Goal: Task Accomplishment & Management: Manage account settings

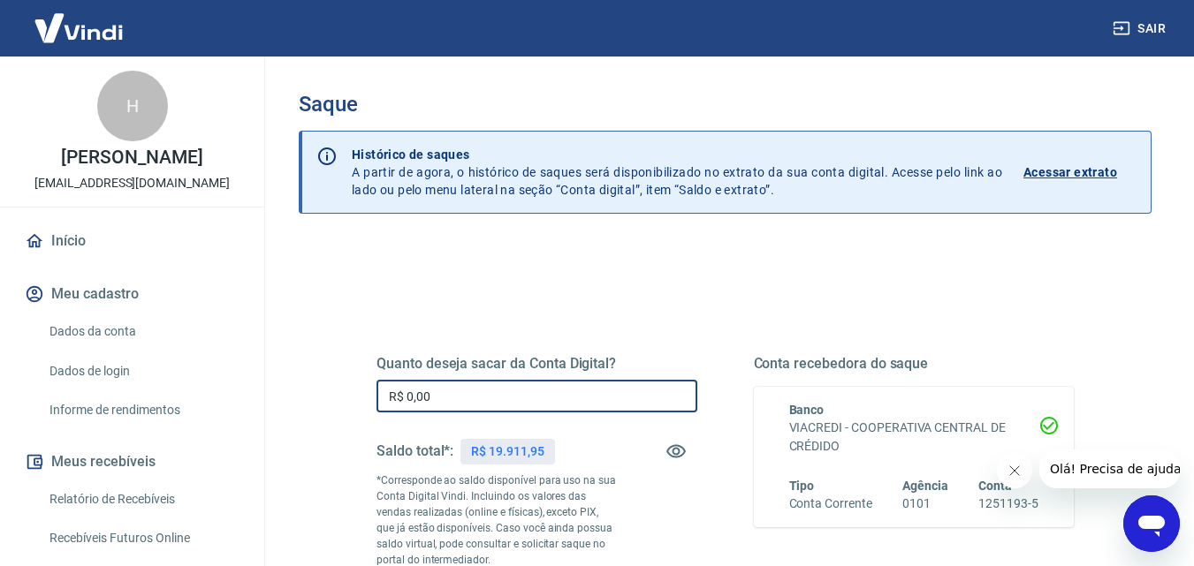
drag, startPoint x: 435, startPoint y: 398, endPoint x: 406, endPoint y: 399, distance: 29.2
click at [406, 399] on input "R$ 0,00" at bounding box center [536, 396] width 321 height 33
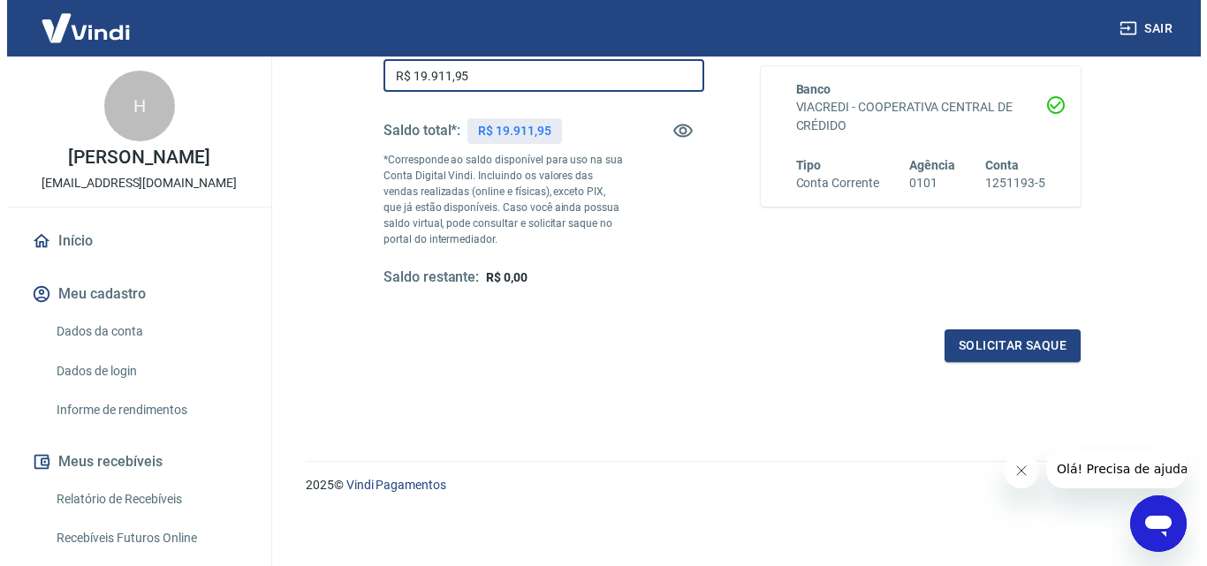
scroll to position [323, 0]
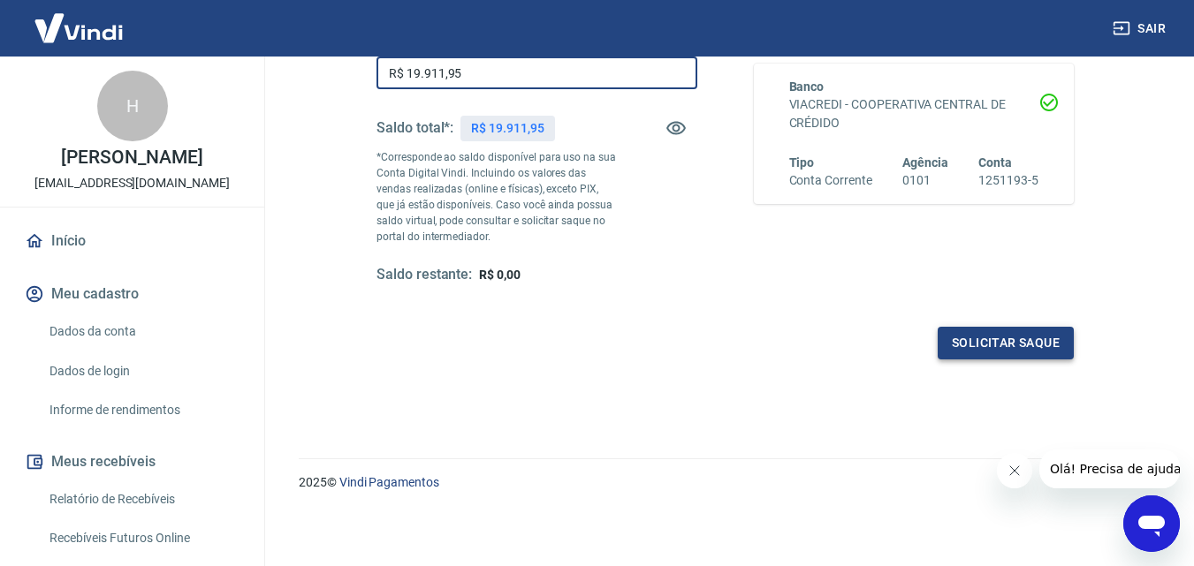
type input "R$ 19.911,95"
click at [1072, 346] on button "Solicitar saque" at bounding box center [1005, 343] width 136 height 33
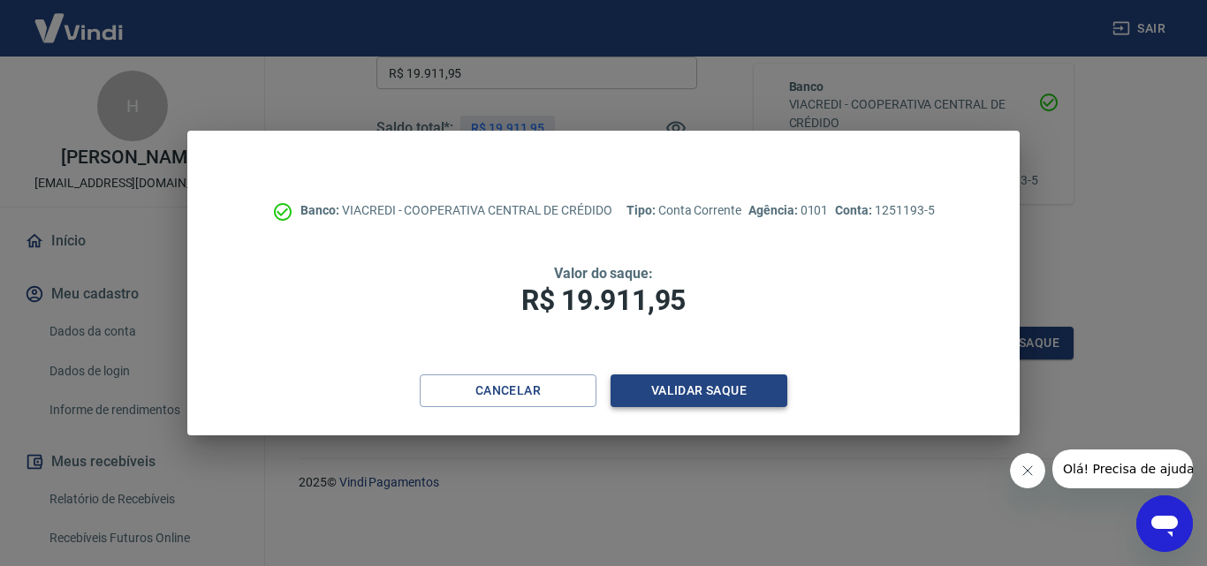
click at [626, 390] on button "Validar saque" at bounding box center [698, 391] width 177 height 33
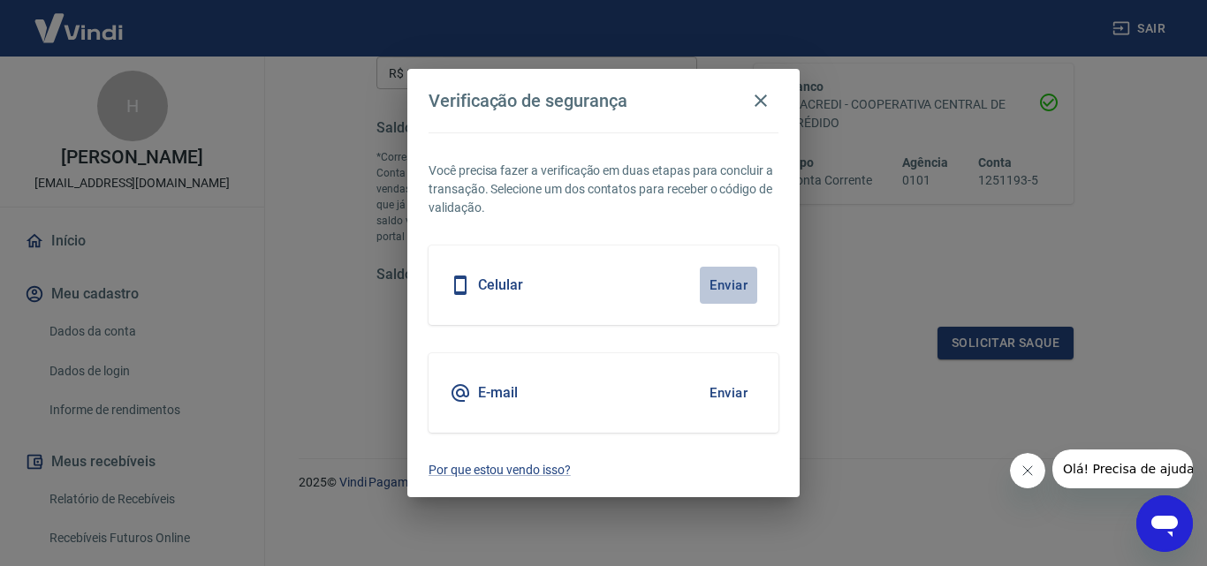
click at [719, 288] on button "Enviar" at bounding box center [728, 285] width 57 height 37
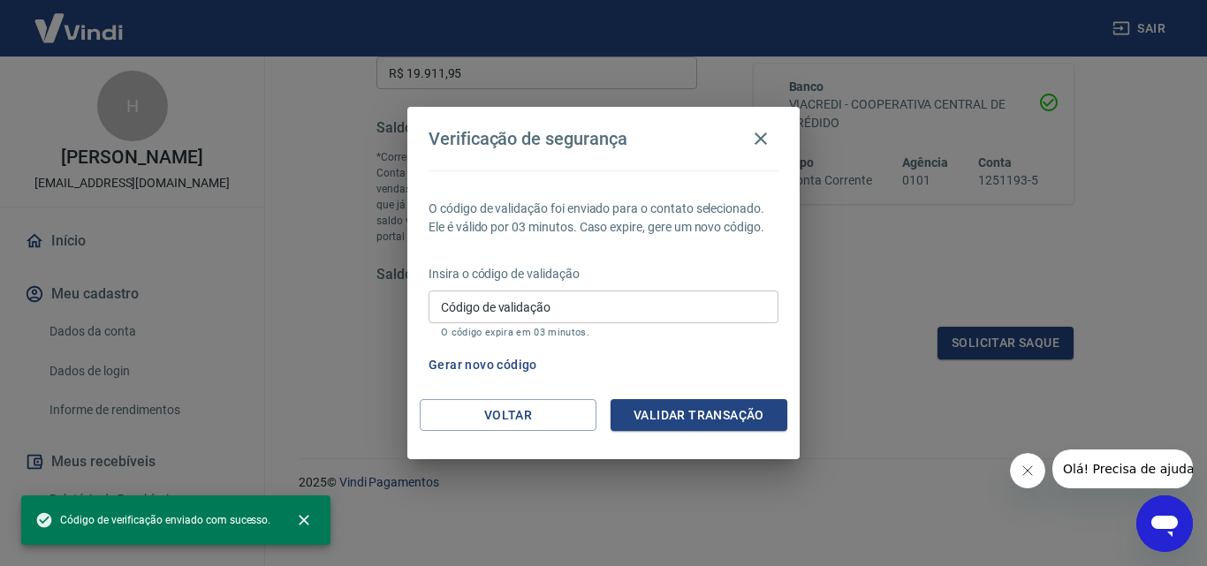
click at [516, 311] on input "Código de validação" at bounding box center [603, 307] width 350 height 33
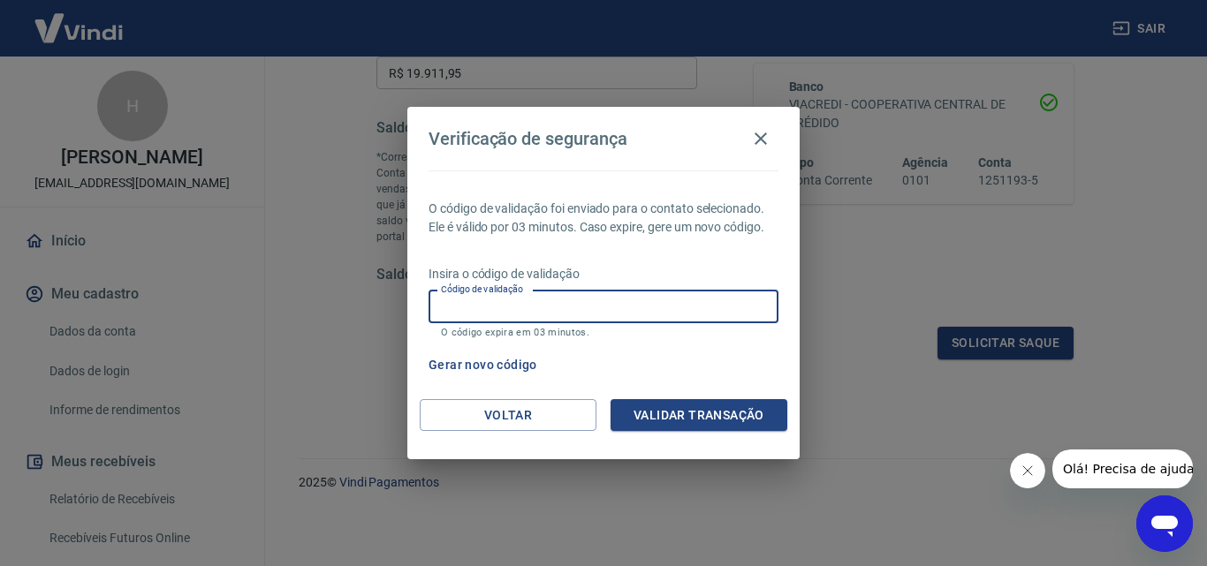
click at [484, 312] on input "Código de validação" at bounding box center [603, 307] width 350 height 33
type input "181760"
click at [678, 407] on button "Validar transação" at bounding box center [698, 415] width 177 height 33
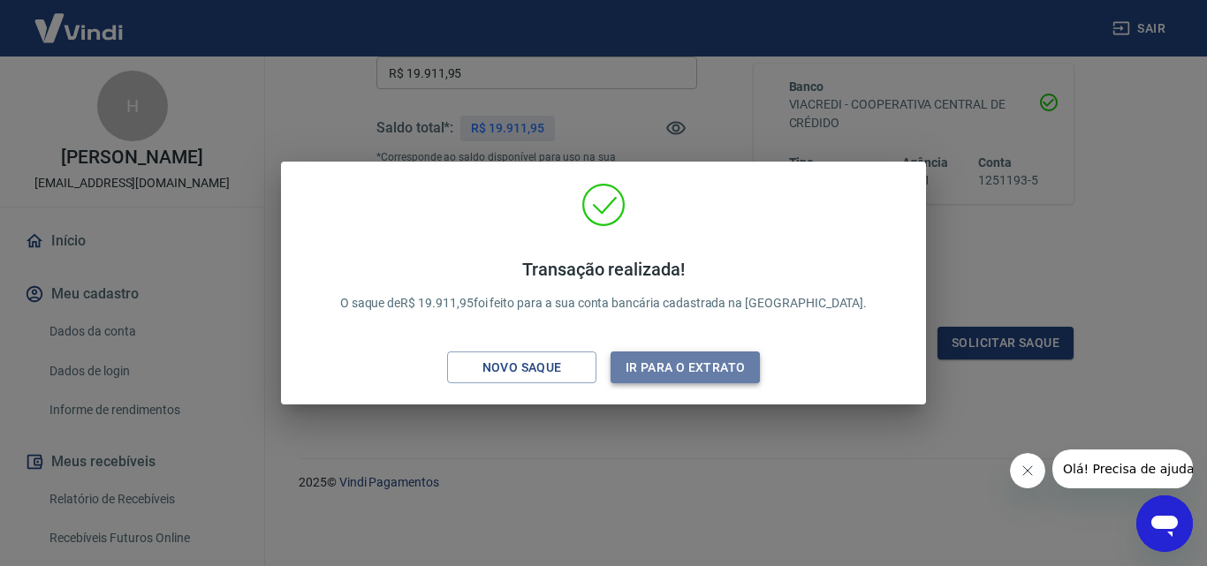
click at [662, 364] on button "Ir para o extrato" at bounding box center [684, 368] width 149 height 33
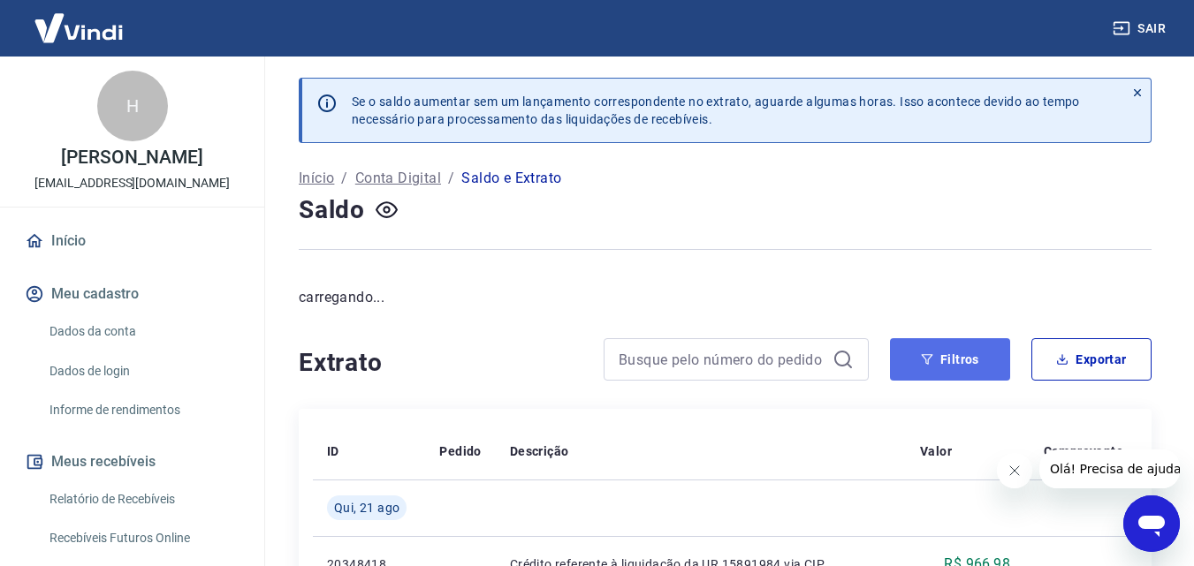
click at [927, 361] on icon "button" at bounding box center [926, 359] width 11 height 11
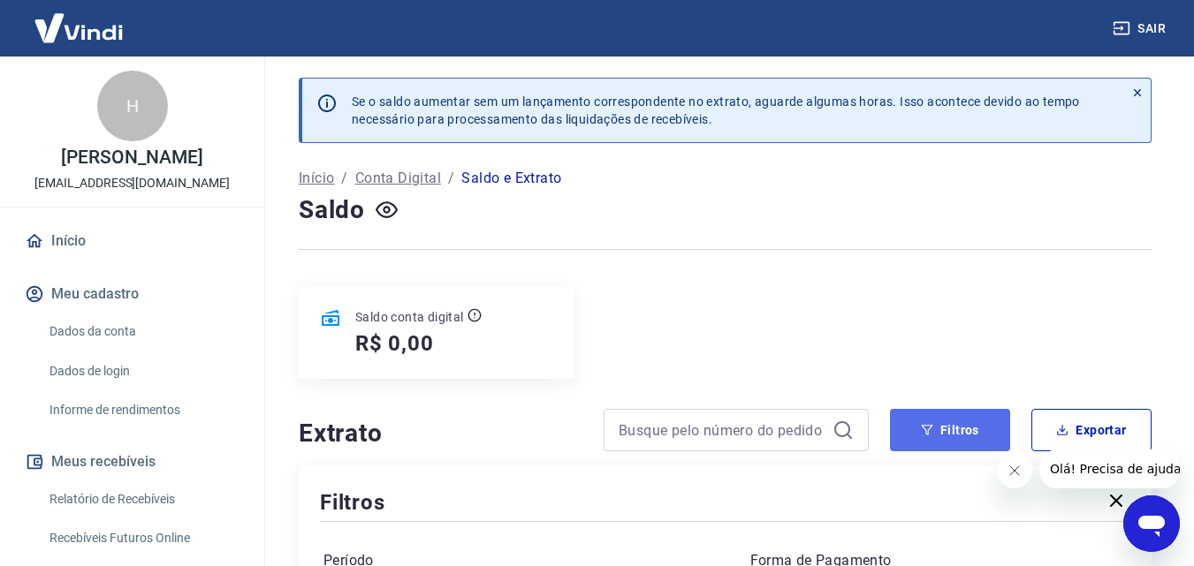
click at [965, 421] on button "Filtros" at bounding box center [950, 430] width 120 height 42
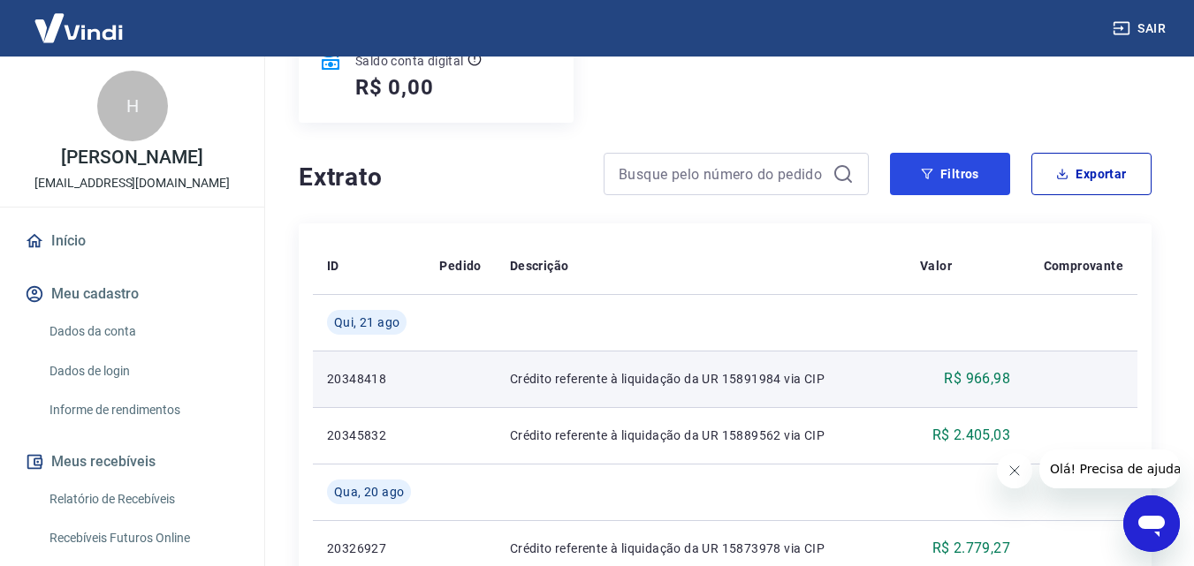
scroll to position [265, 0]
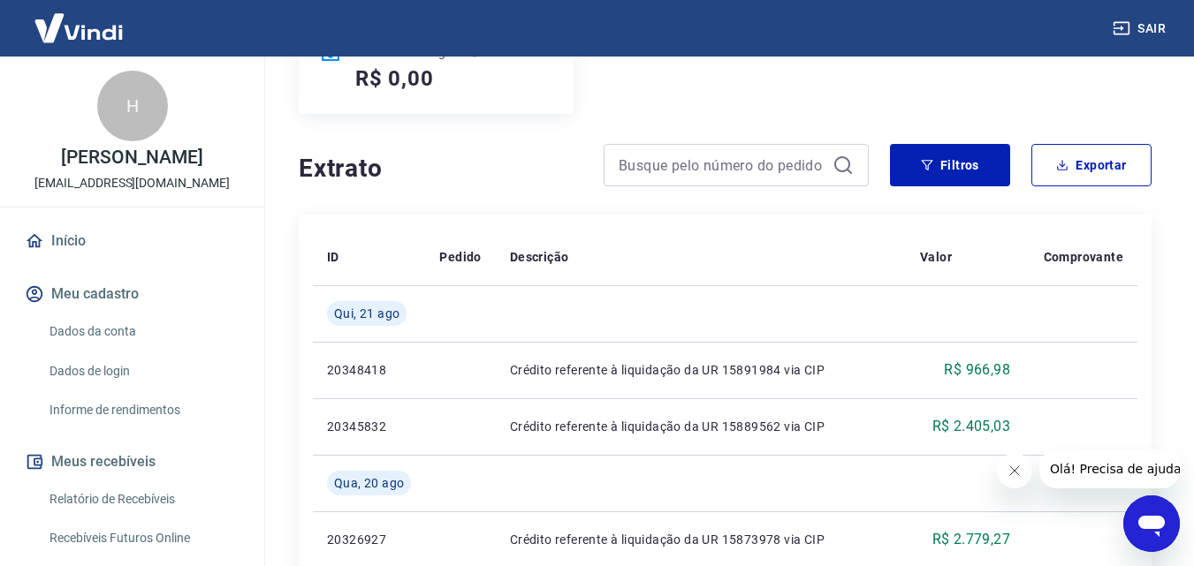
drag, startPoint x: 849, startPoint y: 204, endPoint x: 878, endPoint y: 188, distance: 33.2
click at [944, 158] on button "Filtros" at bounding box center [950, 165] width 120 height 42
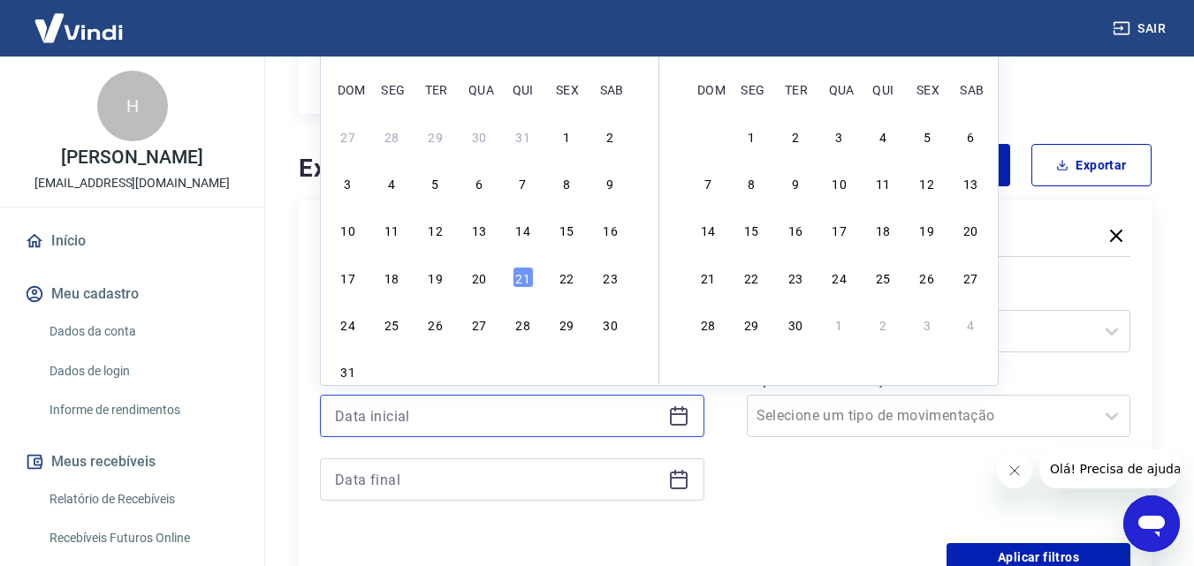
click at [383, 408] on input at bounding box center [498, 416] width 326 height 27
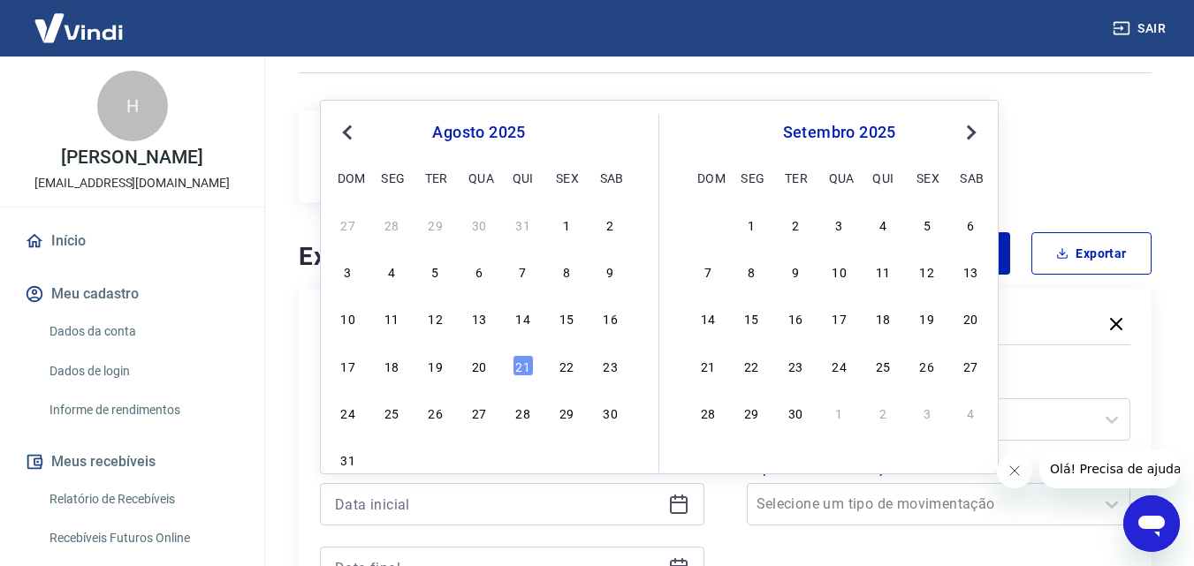
click at [338, 138] on button "Previous Month" at bounding box center [347, 132] width 21 height 21
click at [389, 416] on div "28" at bounding box center [391, 412] width 21 height 21
type input "28/07/2025"
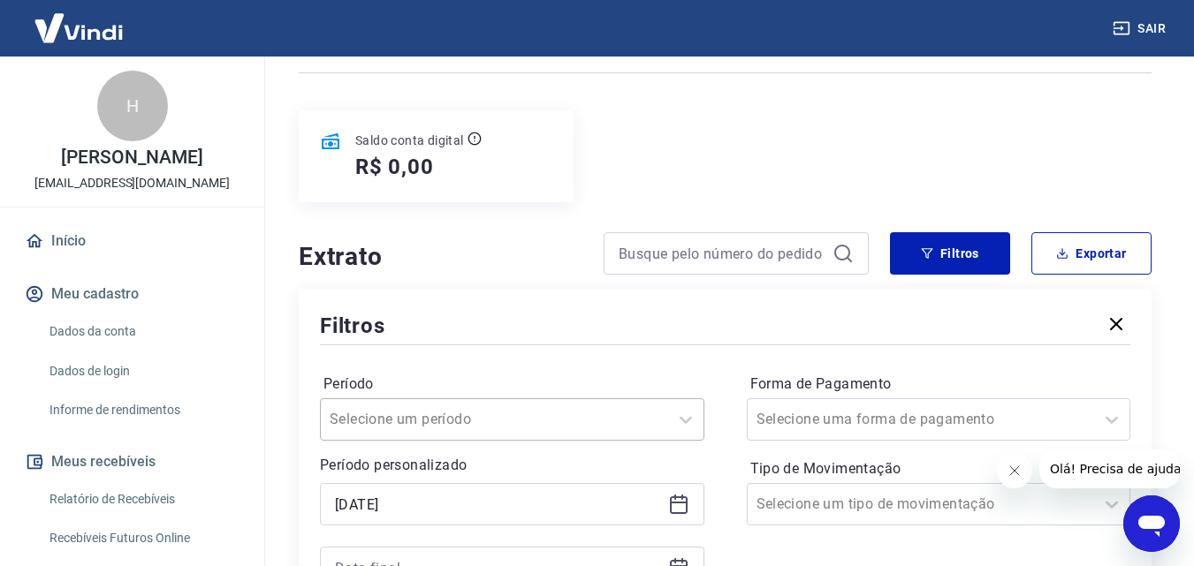
scroll to position [353, 0]
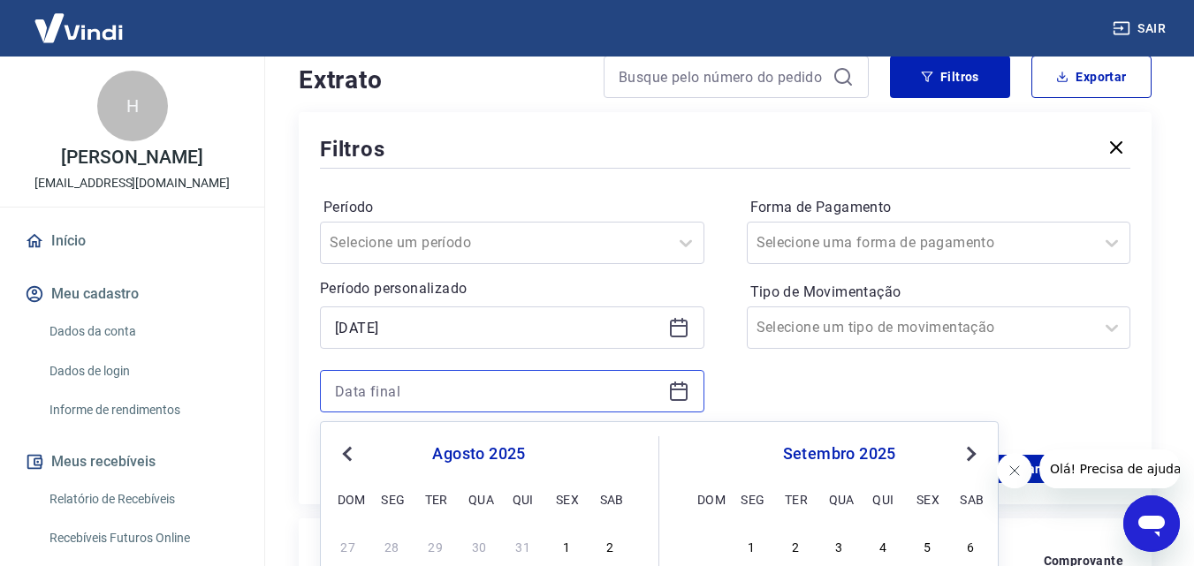
click at [442, 396] on input at bounding box center [498, 391] width 326 height 27
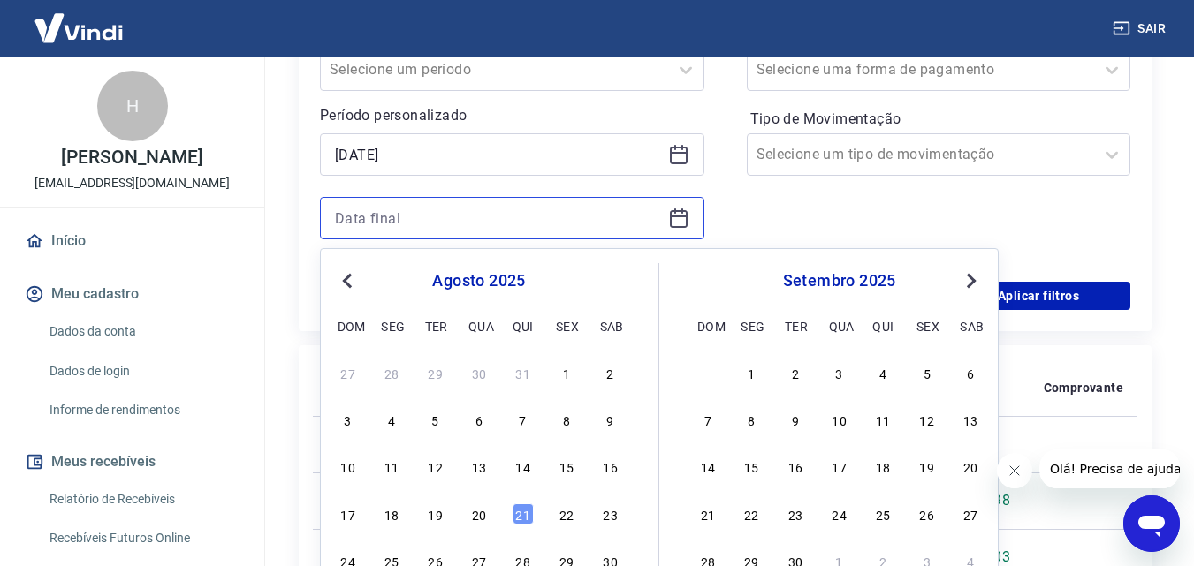
scroll to position [618, 0]
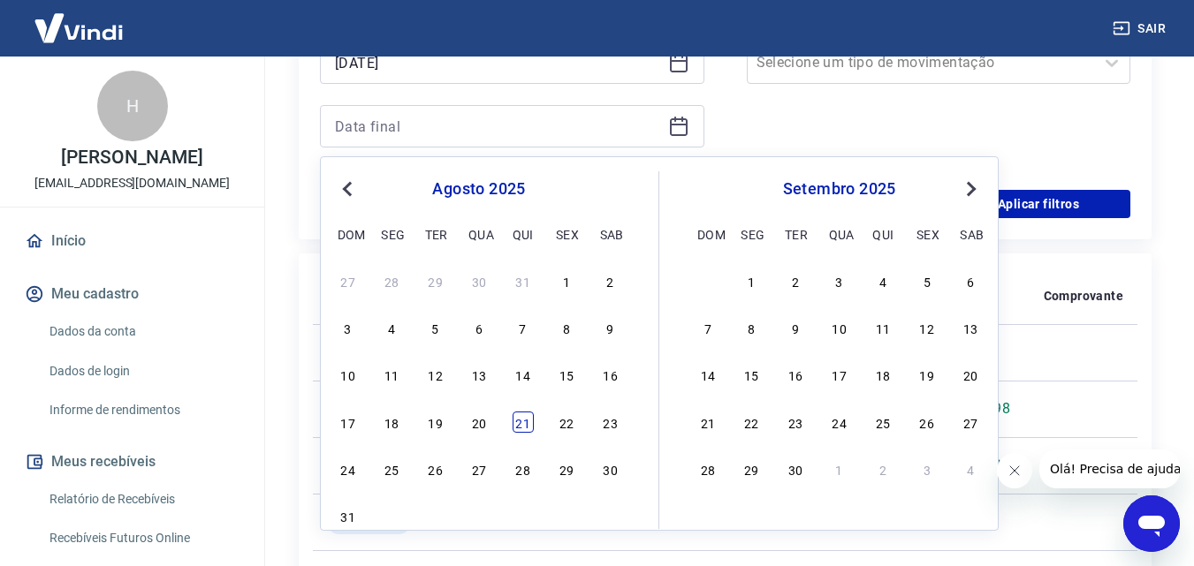
click at [520, 422] on div "21" at bounding box center [522, 422] width 21 height 21
type input "21/08/2025"
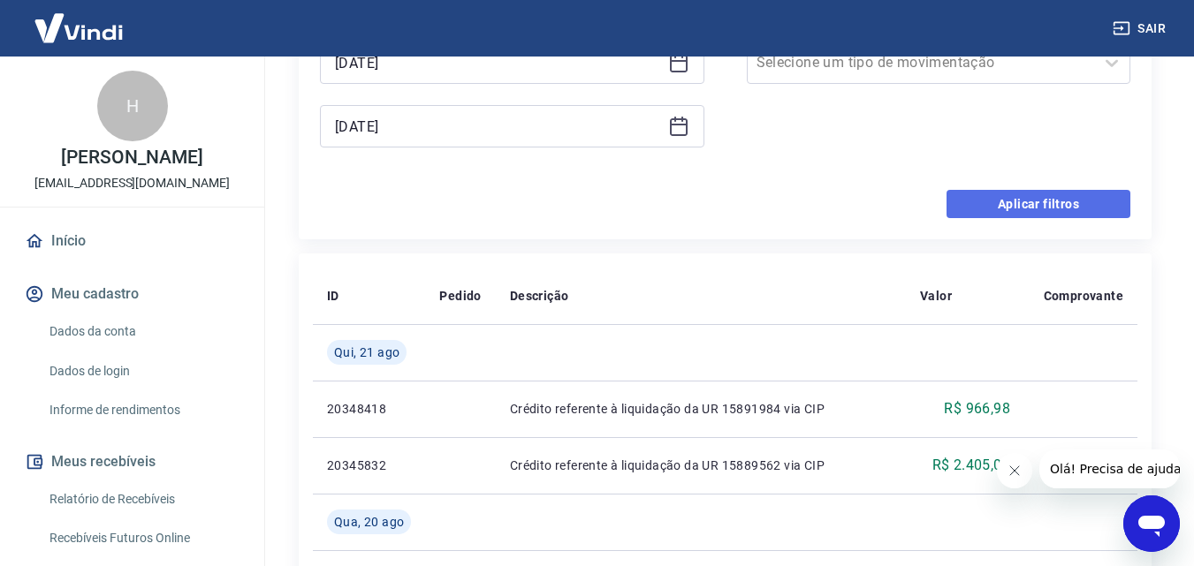
click at [1026, 204] on button "Aplicar filtros" at bounding box center [1038, 204] width 184 height 28
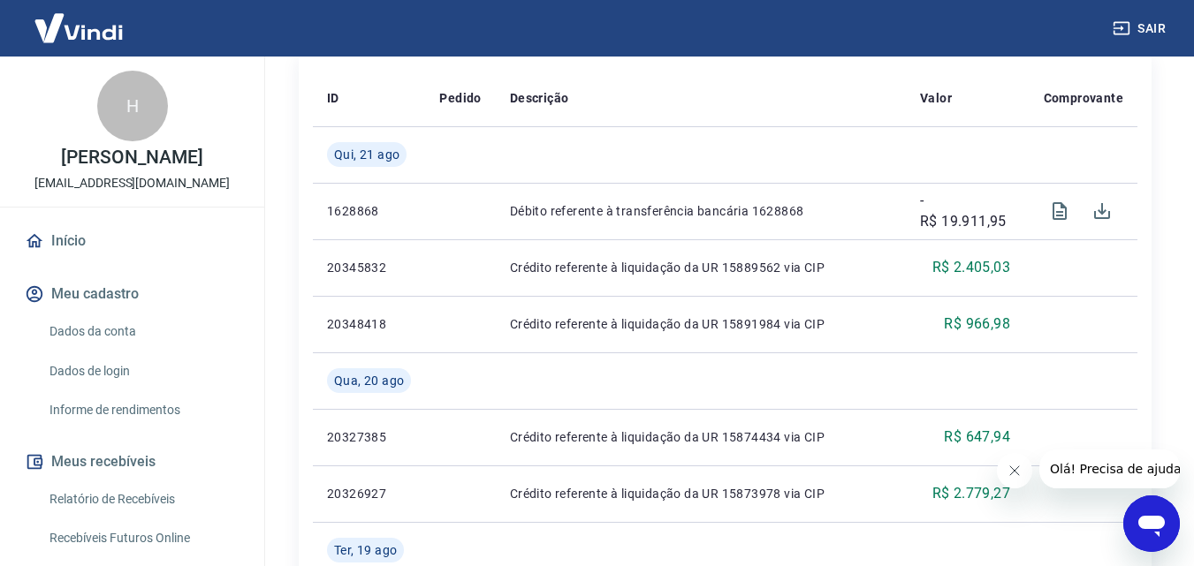
scroll to position [88, 0]
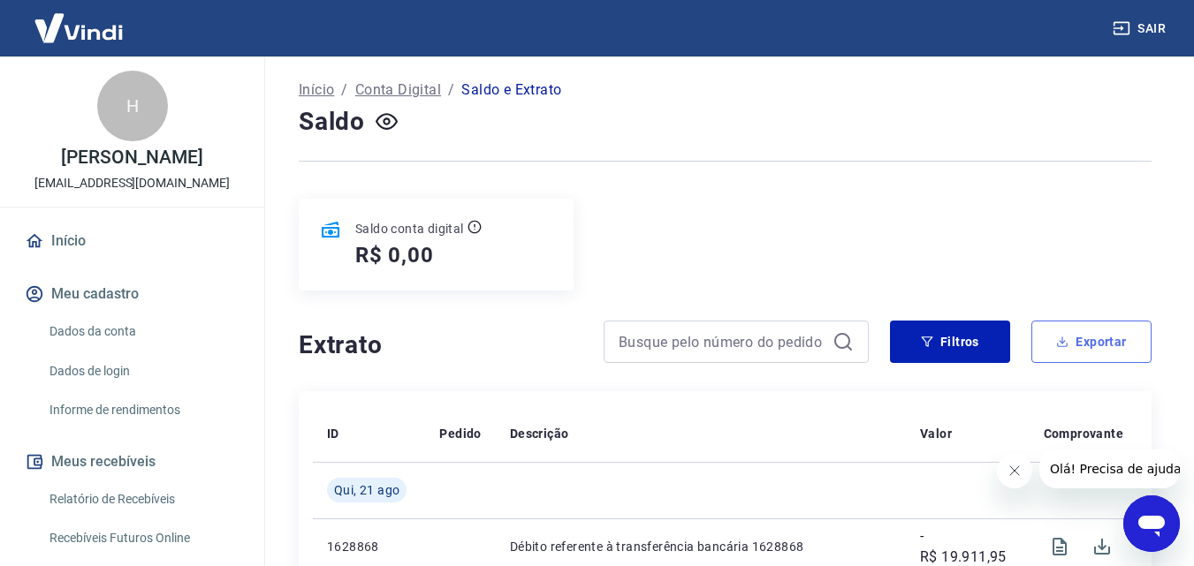
click at [1102, 347] on button "Exportar" at bounding box center [1091, 342] width 120 height 42
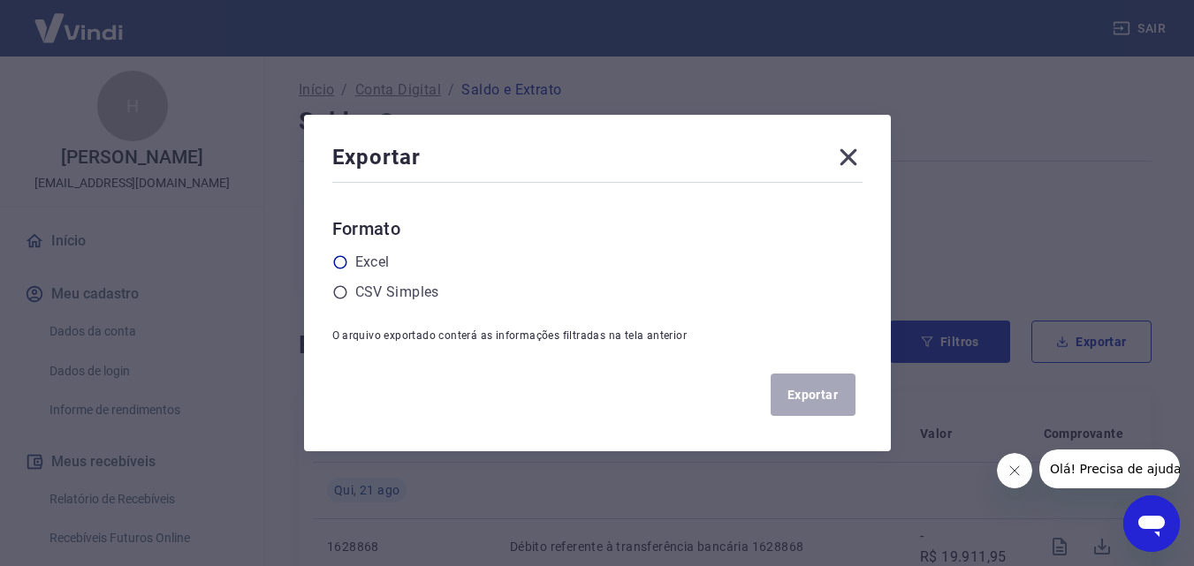
click at [369, 269] on label "Excel" at bounding box center [372, 262] width 34 height 21
click at [0, 0] on input "radio" at bounding box center [0, 0] width 0 height 0
click at [827, 397] on button "Exportar" at bounding box center [812, 395] width 85 height 42
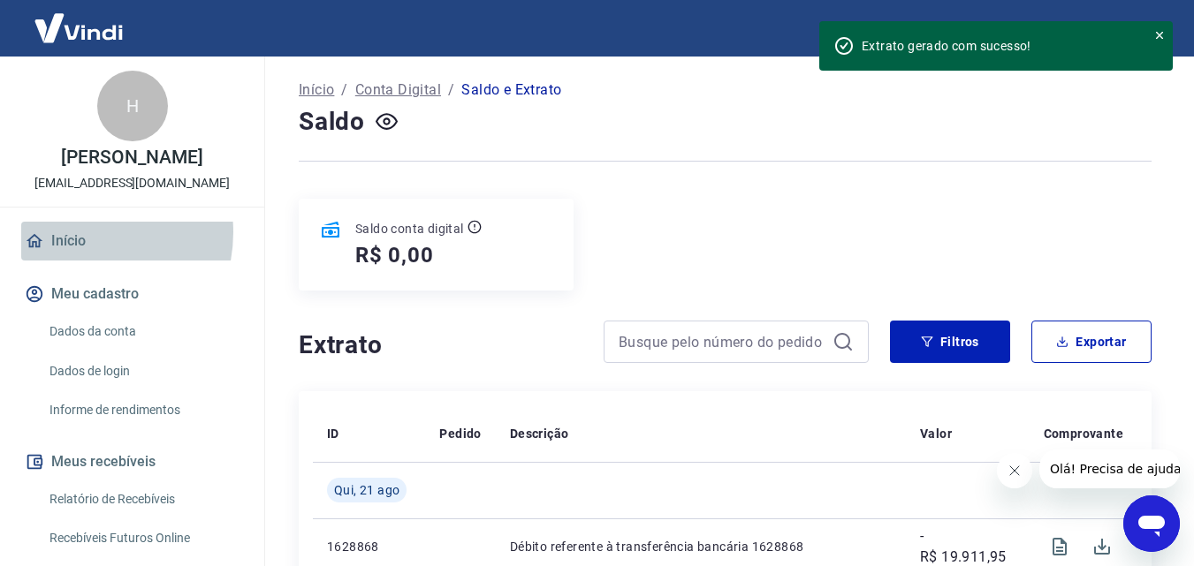
click at [76, 232] on link "Início" at bounding box center [132, 241] width 222 height 39
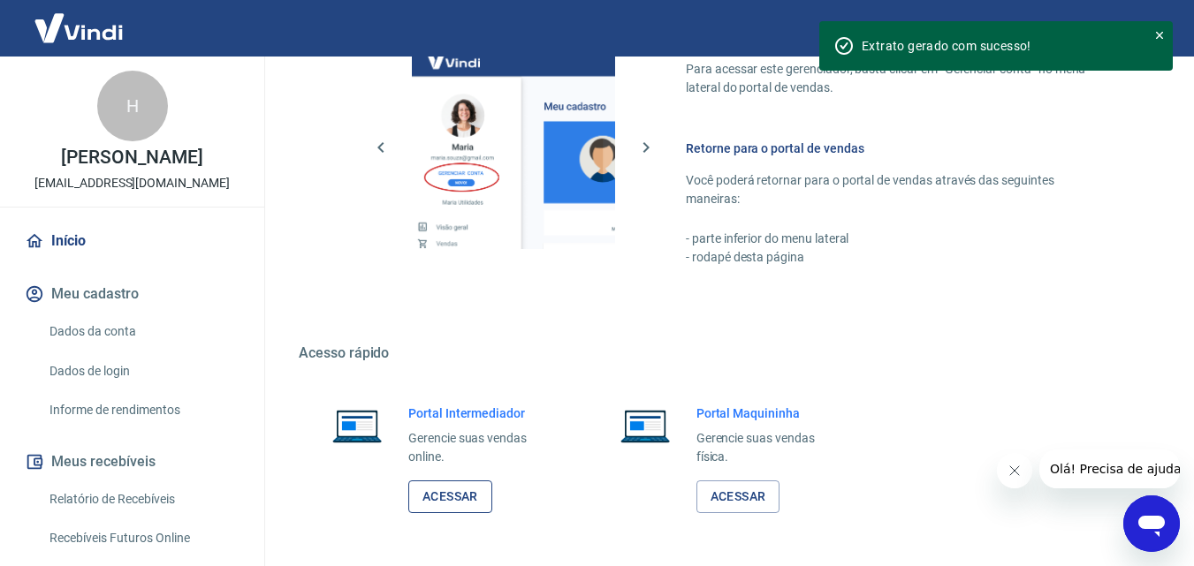
scroll to position [883, 0]
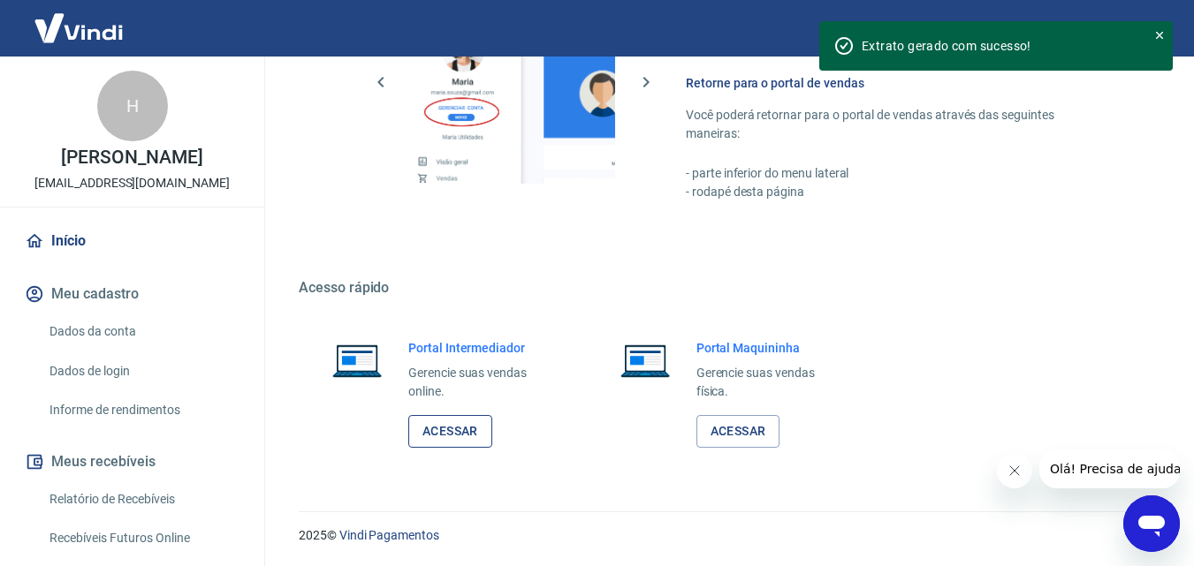
click at [413, 436] on link "Acessar" at bounding box center [450, 431] width 84 height 33
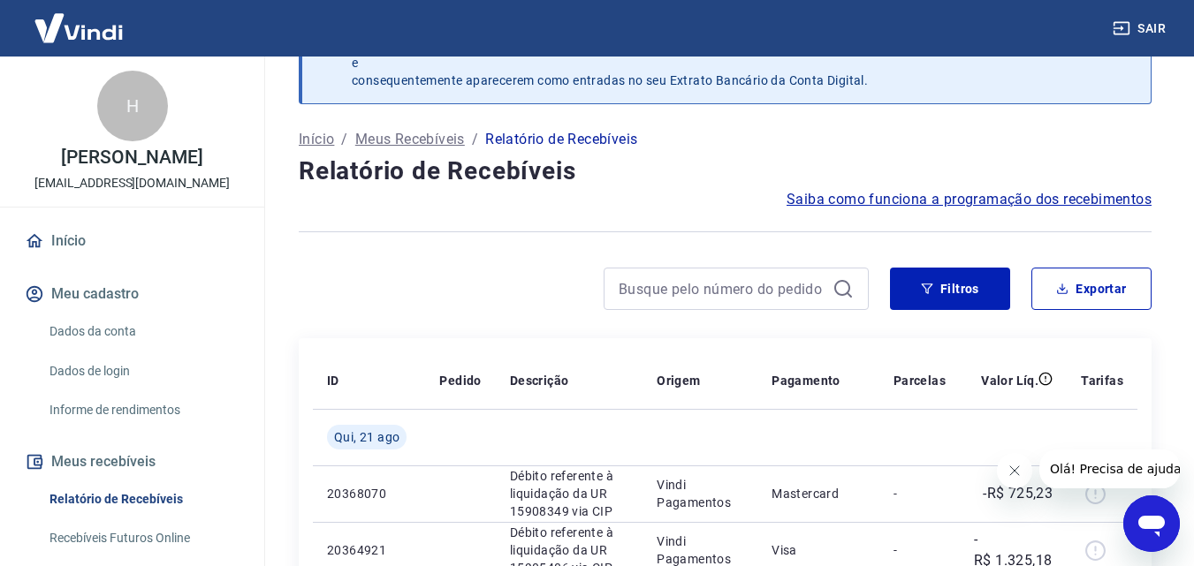
scroll to position [88, 0]
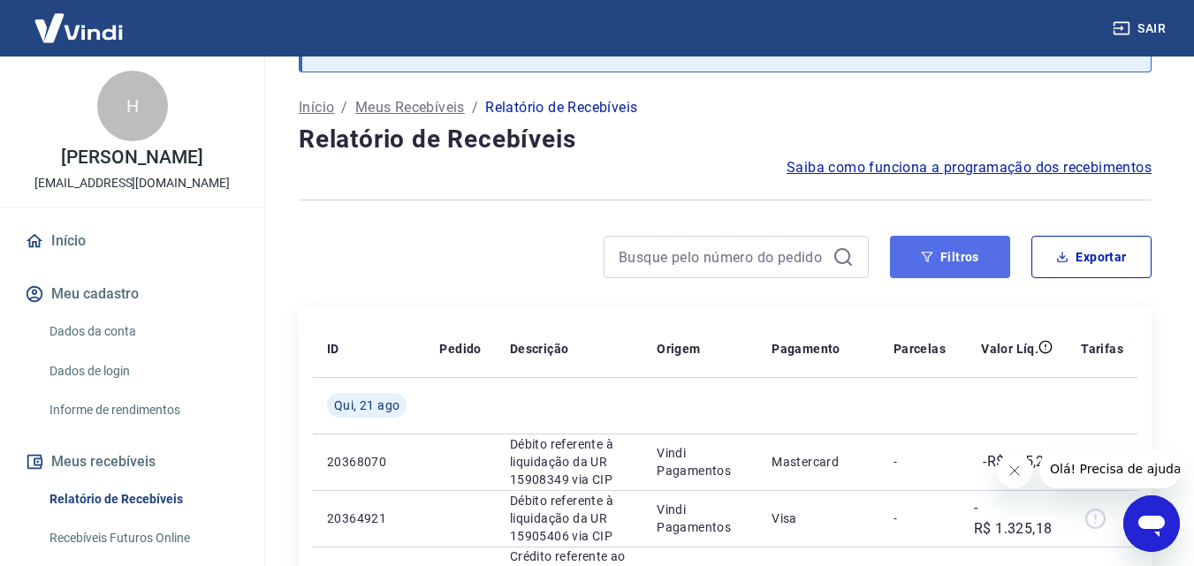
click at [942, 251] on button "Filtros" at bounding box center [950, 257] width 120 height 42
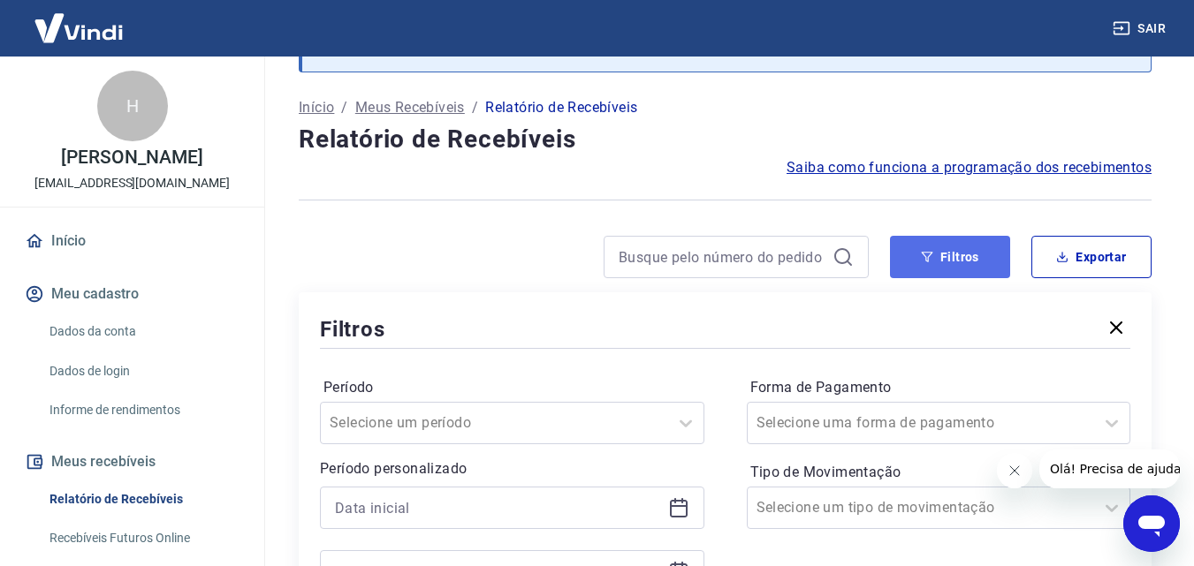
click at [915, 266] on button "Filtros" at bounding box center [950, 257] width 120 height 42
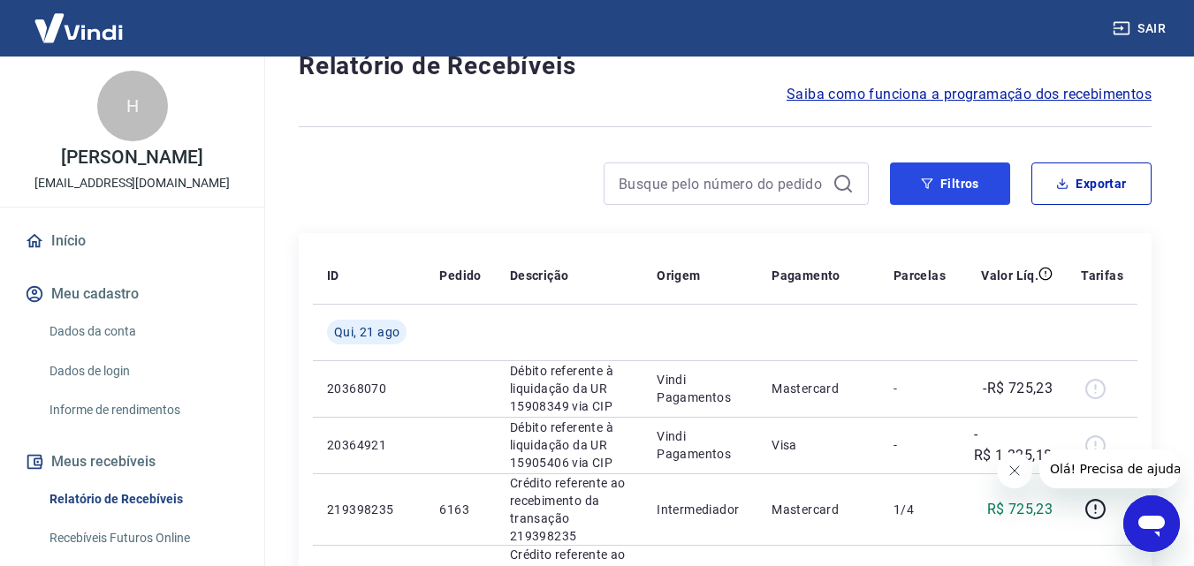
scroll to position [0, 0]
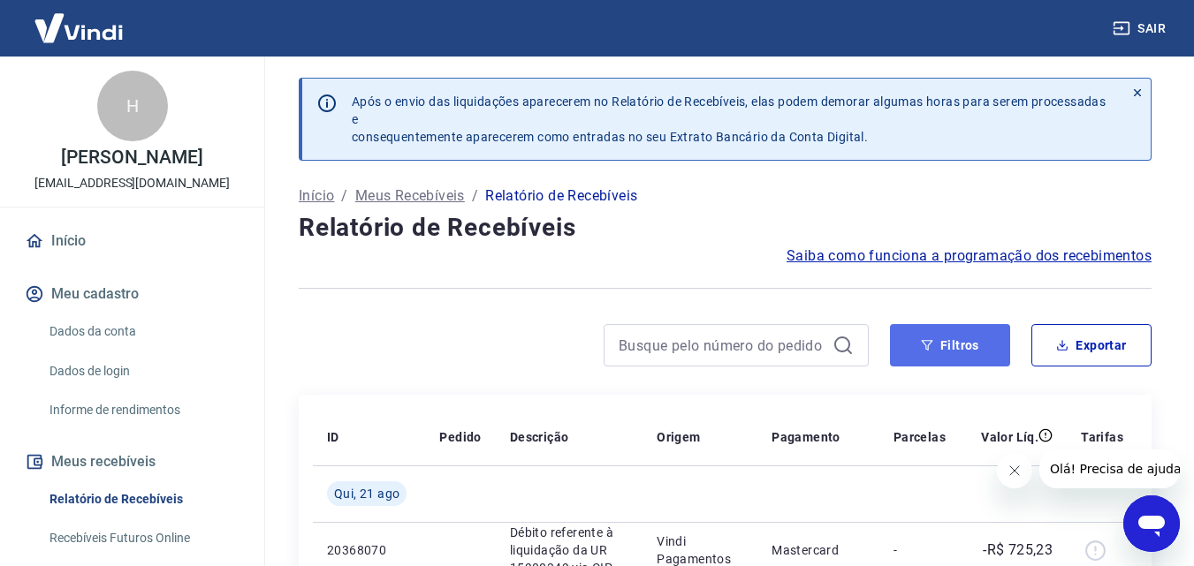
click at [953, 337] on button "Filtros" at bounding box center [950, 345] width 120 height 42
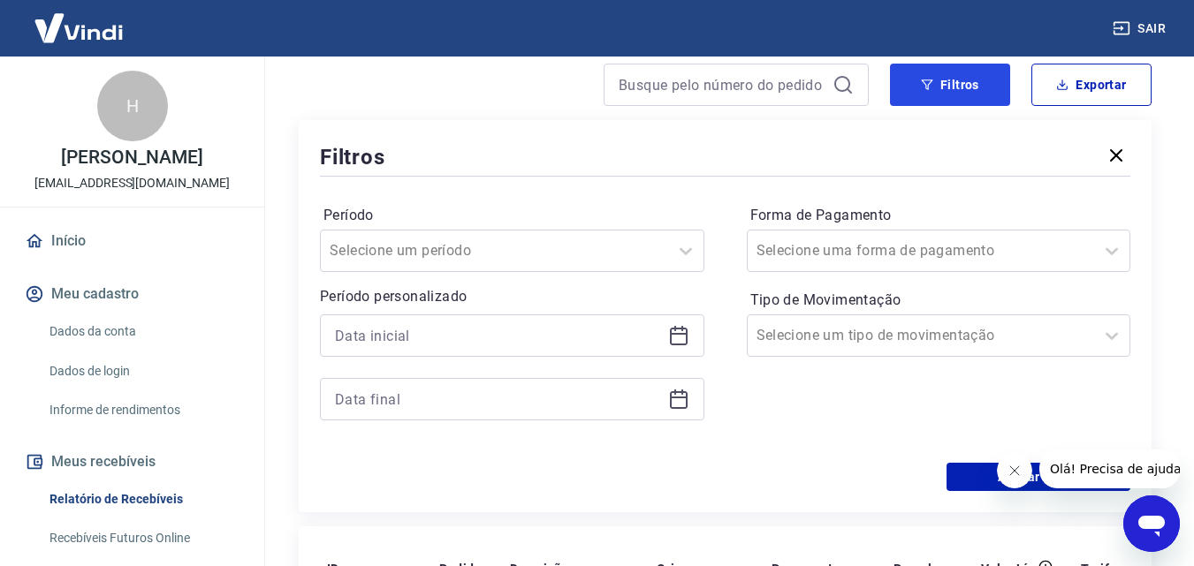
scroll to position [265, 0]
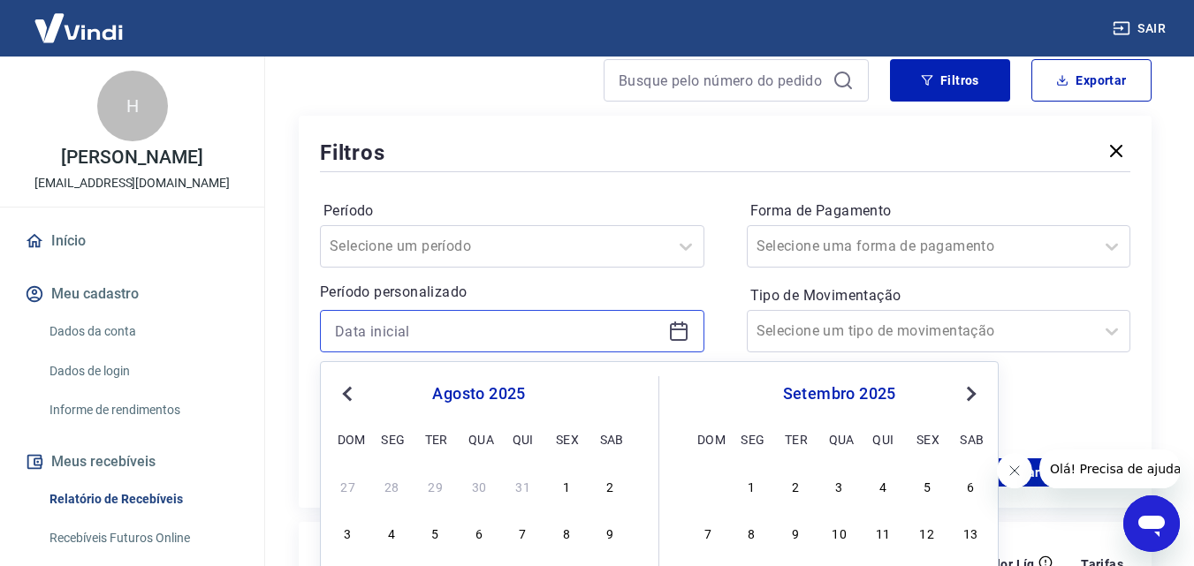
click at [390, 332] on input at bounding box center [498, 331] width 326 height 27
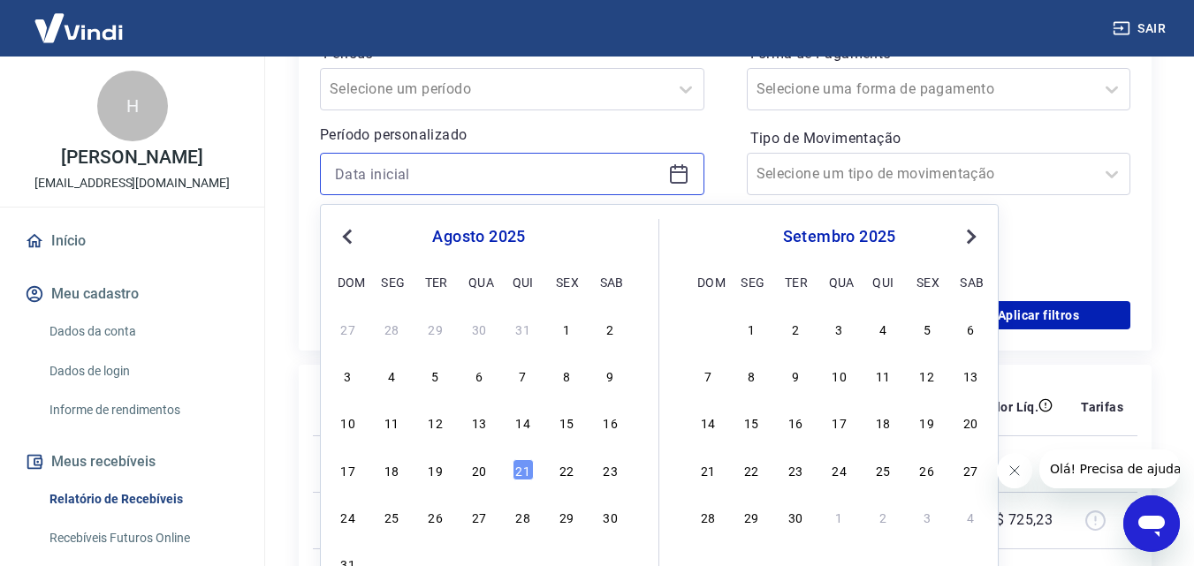
scroll to position [442, 0]
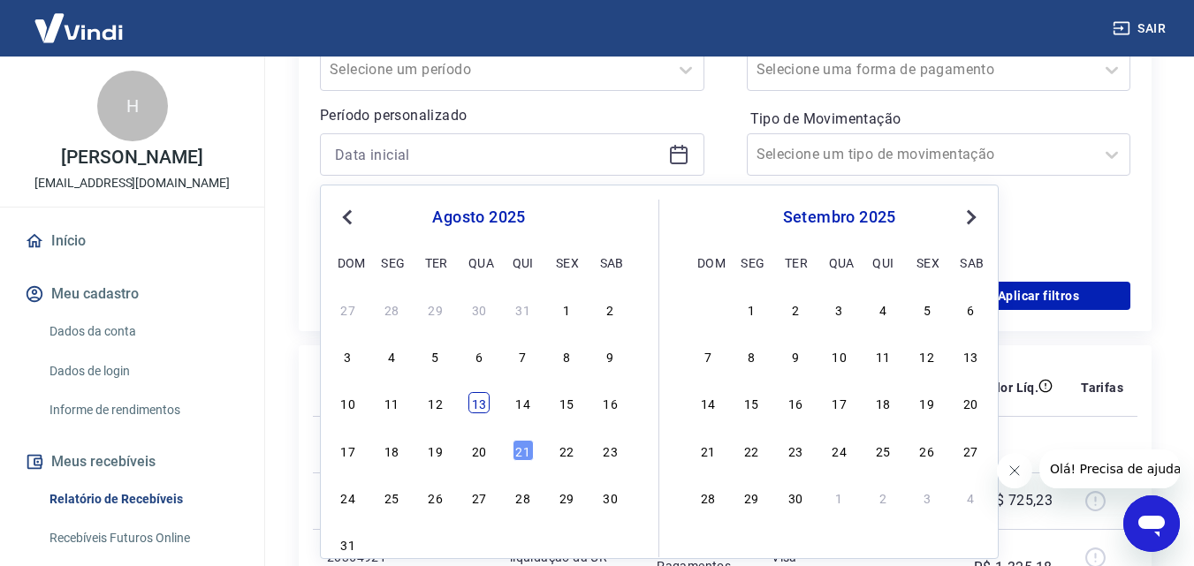
click at [479, 405] on div "13" at bounding box center [478, 402] width 21 height 21
type input "13/08/2025"
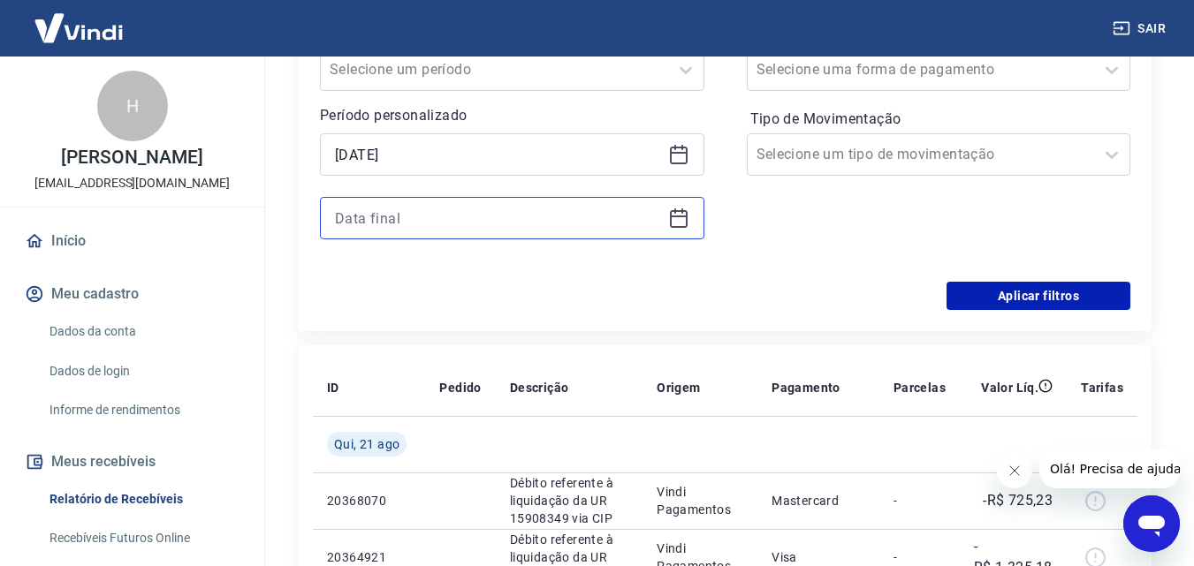
click at [476, 218] on input at bounding box center [498, 218] width 326 height 27
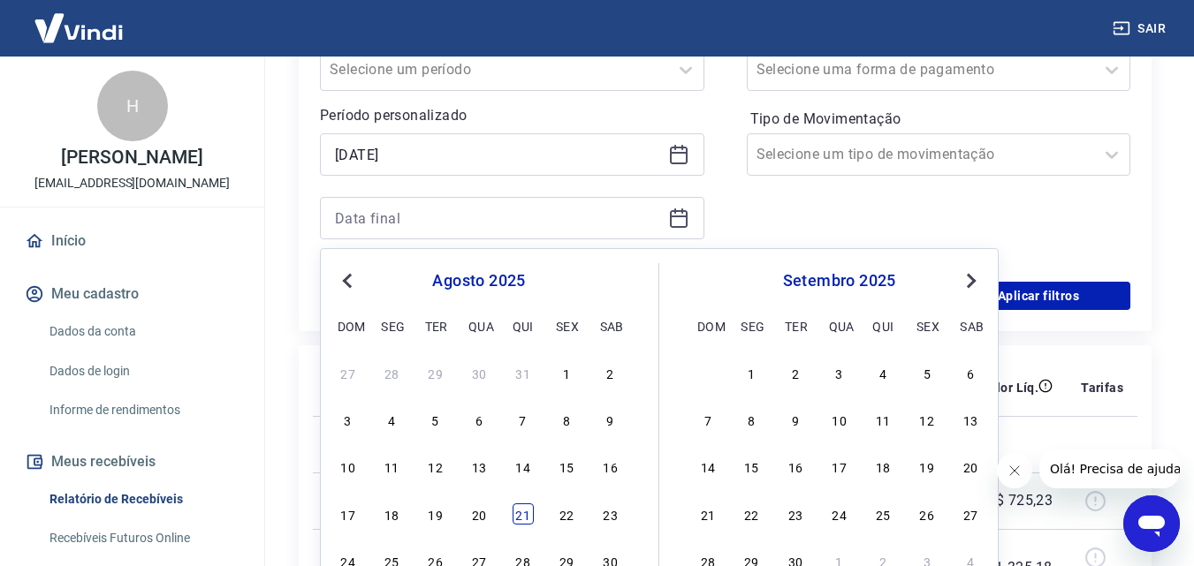
click at [523, 518] on div "21" at bounding box center [522, 514] width 21 height 21
type input "21/08/2025"
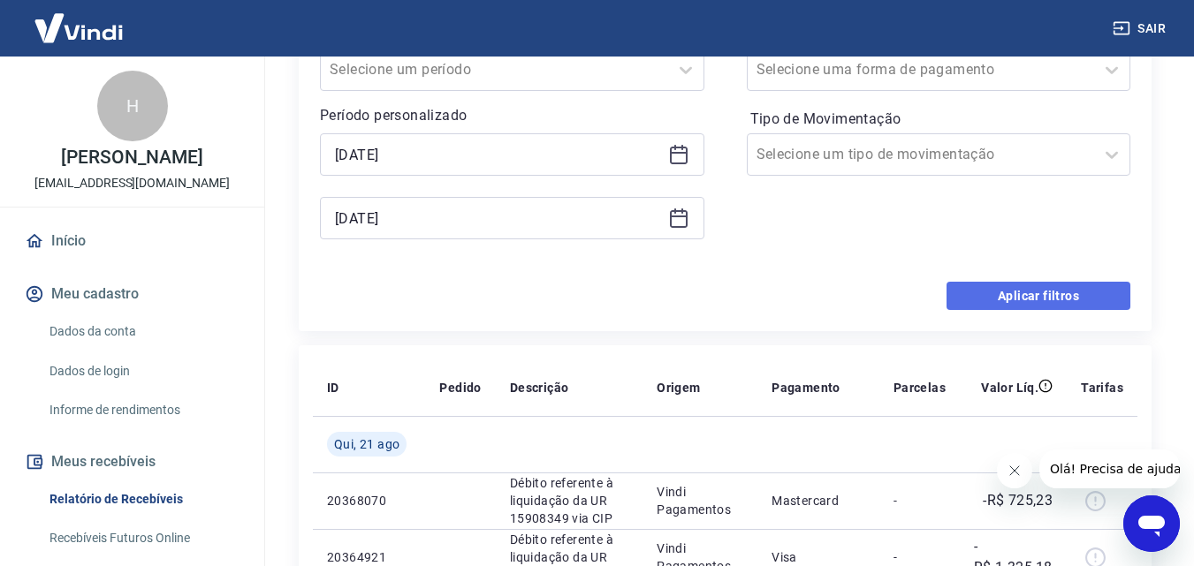
click at [1005, 291] on button "Aplicar filtros" at bounding box center [1038, 296] width 184 height 28
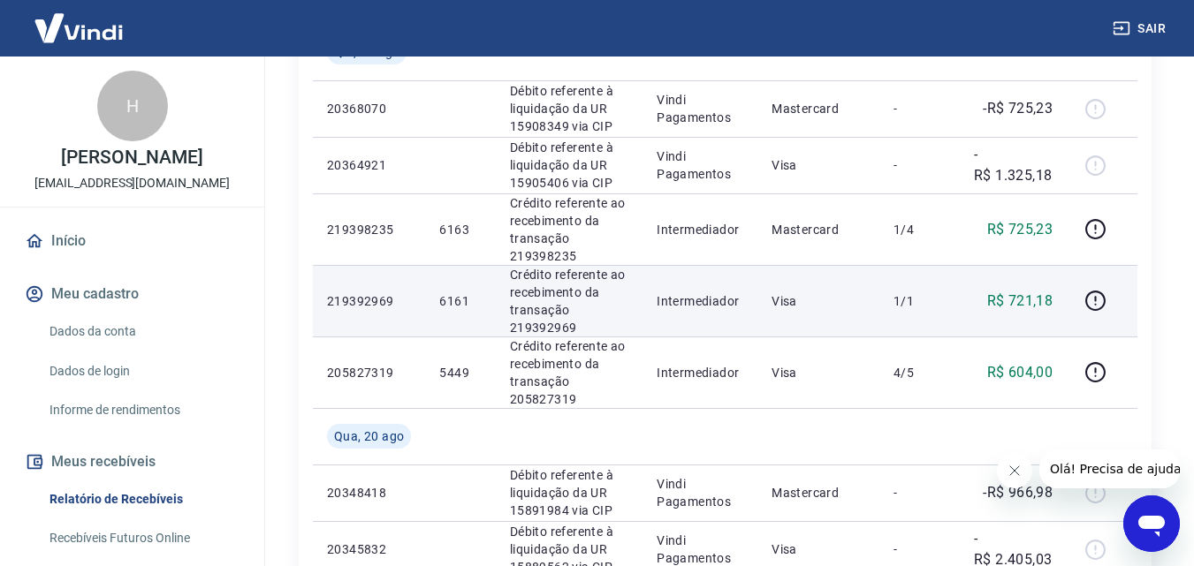
click at [1115, 298] on div at bounding box center [1101, 301] width 42 height 28
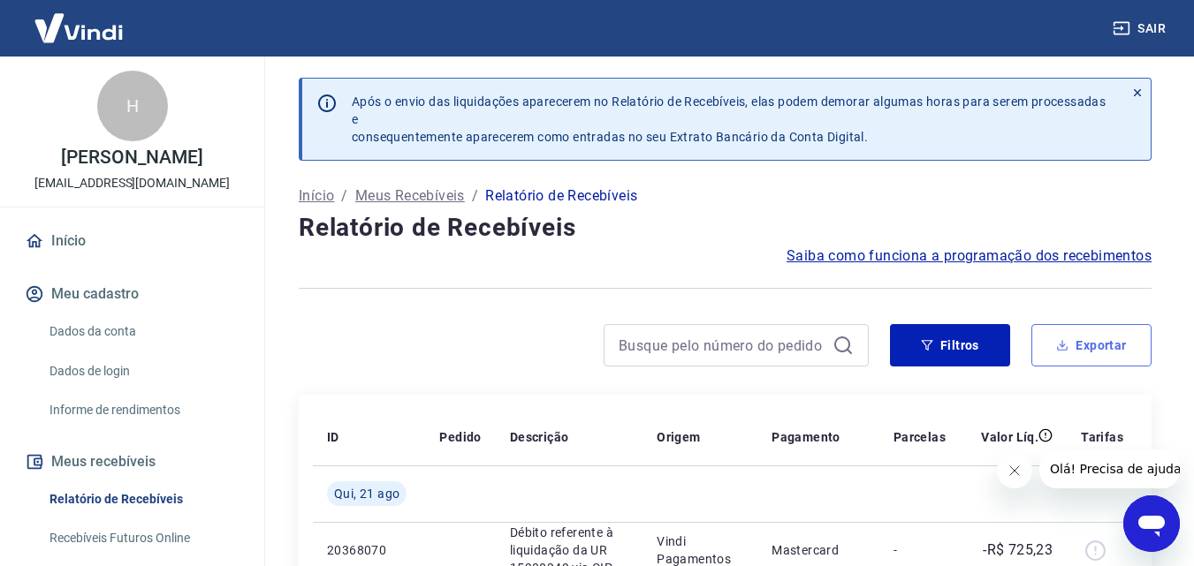
click at [1074, 349] on button "Exportar" at bounding box center [1091, 345] width 120 height 42
type input "13/08/2025"
type input "21/08/2025"
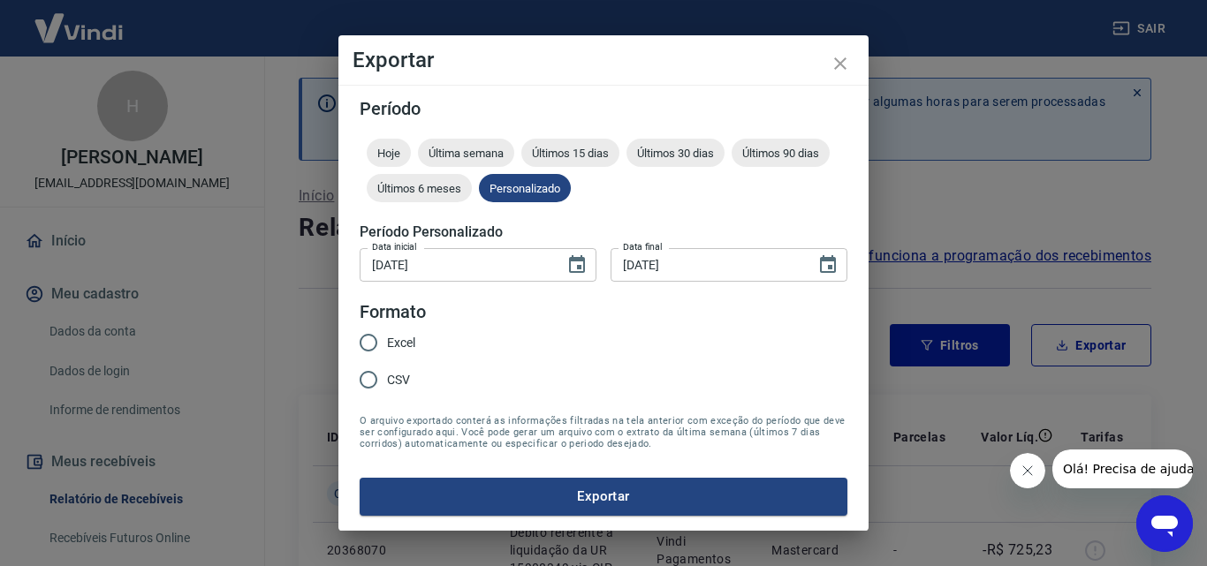
click at [395, 344] on span "Excel" at bounding box center [401, 343] width 28 height 19
click at [387, 344] on input "Excel" at bounding box center [368, 342] width 37 height 37
radio input "true"
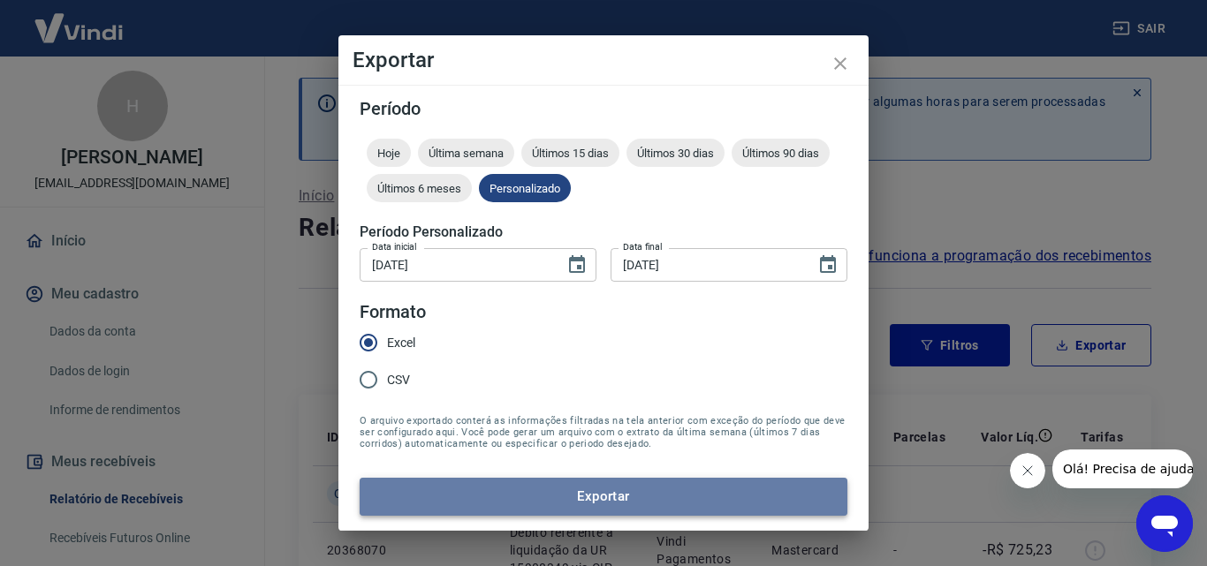
click at [578, 502] on button "Exportar" at bounding box center [604, 496] width 488 height 37
